Goal: Use online tool/utility: Utilize a website feature to perform a specific function

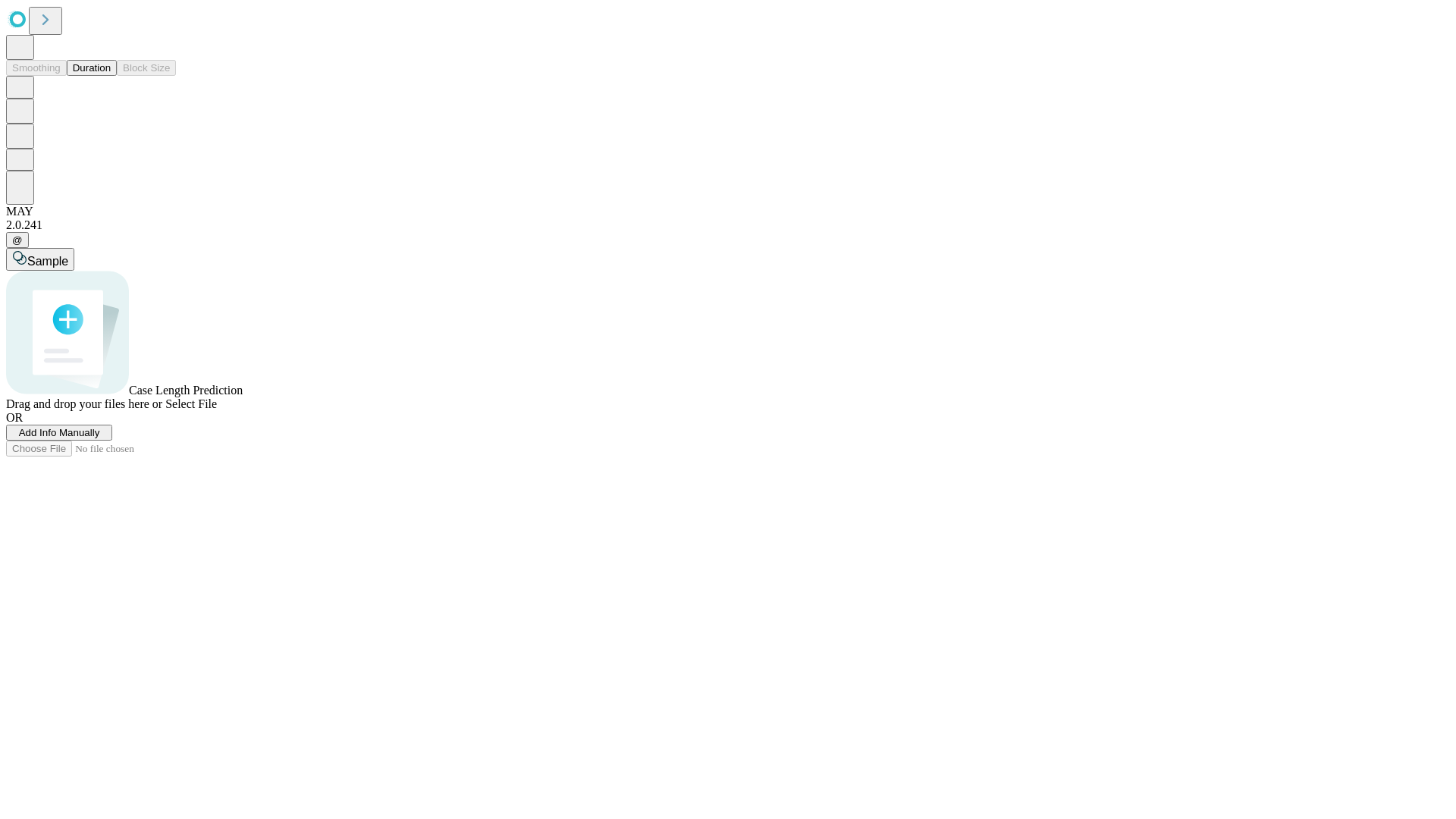
click at [217, 410] on span "Select File" at bounding box center [191, 404] width 52 height 12
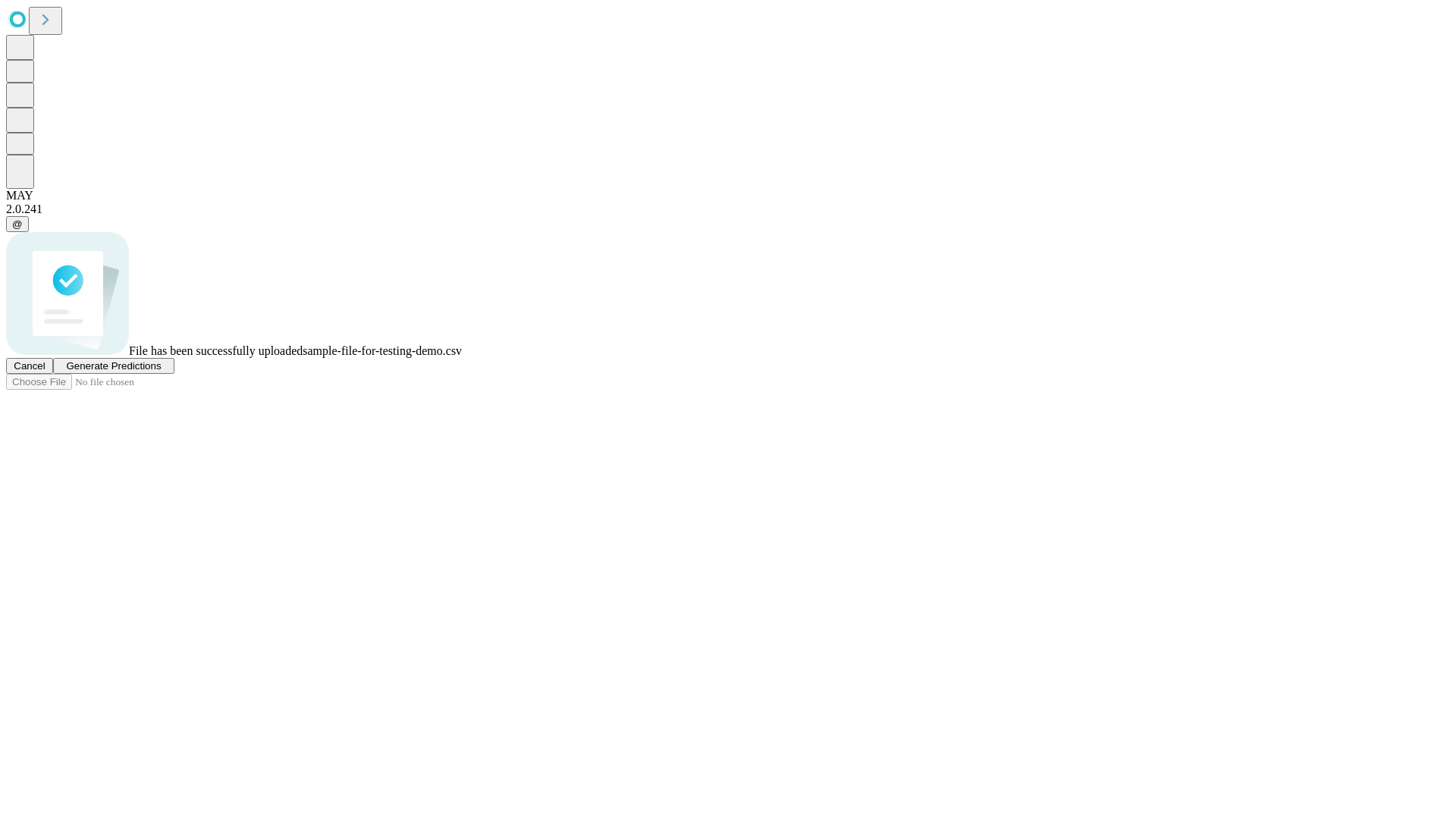
click at [161, 372] on span "Generate Predictions" at bounding box center [113, 365] width 95 height 12
